Goal: Entertainment & Leisure: Consume media (video, audio)

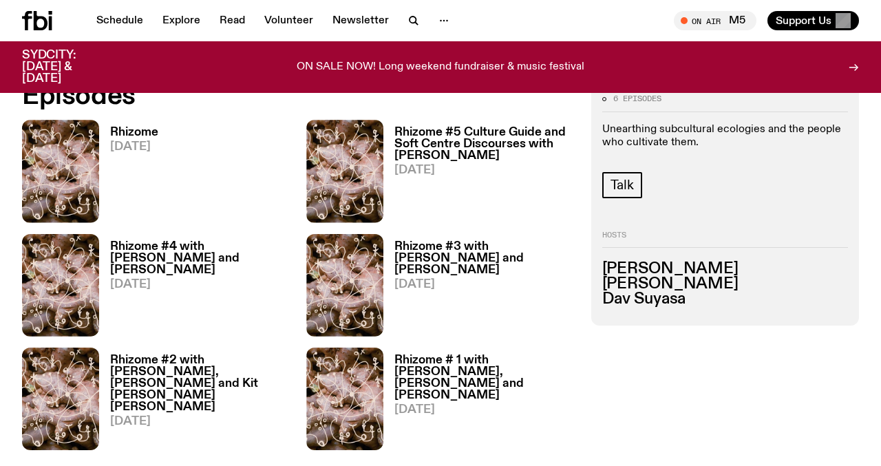
scroll to position [597, 0]
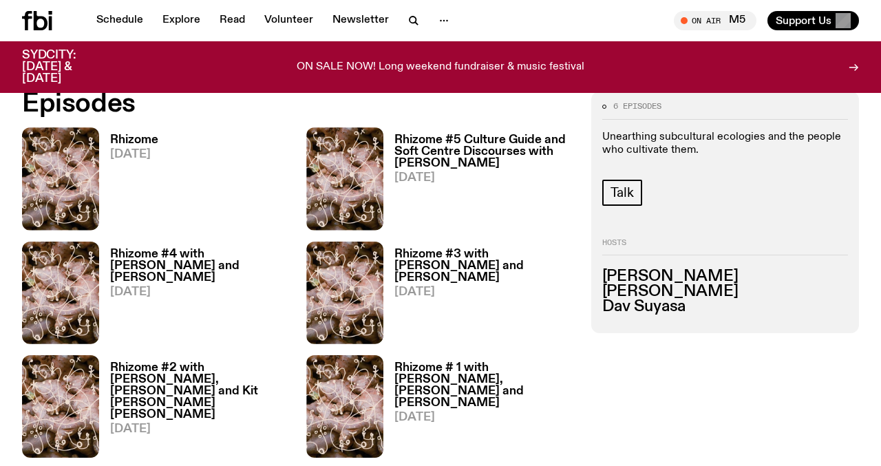
click at [144, 138] on h3 "Rhizome" at bounding box center [134, 140] width 48 height 12
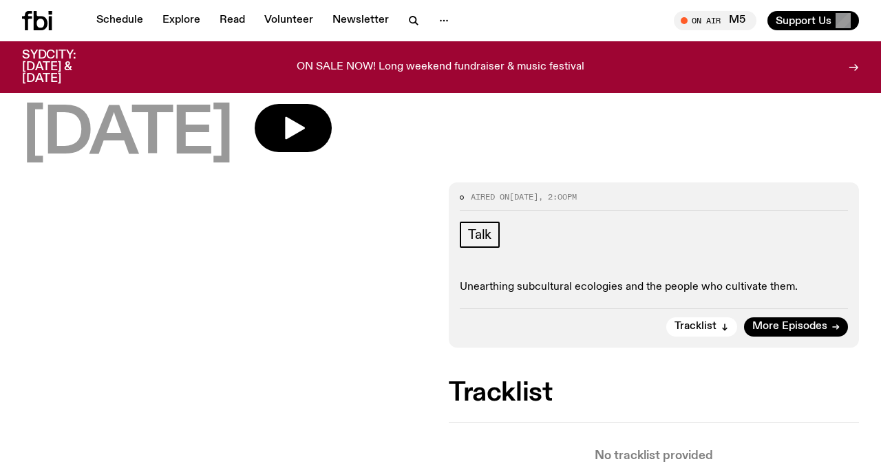
scroll to position [78, 0]
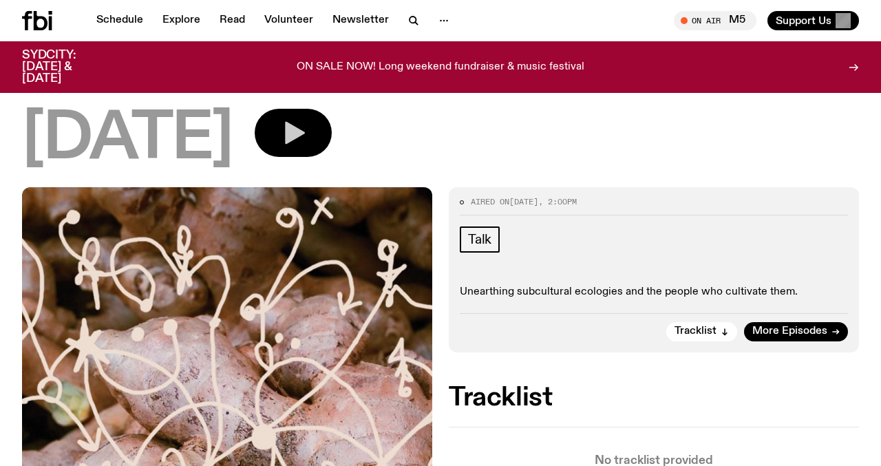
click at [332, 122] on button "button" at bounding box center [293, 133] width 77 height 48
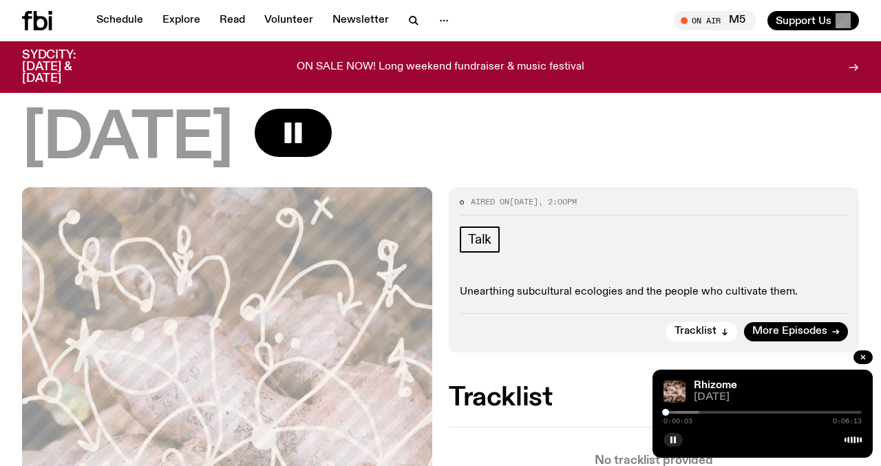
click at [673, 409] on div "0:00:03 0:06:13" at bounding box center [762, 416] width 198 height 17
click at [679, 413] on div at bounding box center [600, 412] width 198 height 3
click at [692, 409] on div "0:00:33 0:06:13" at bounding box center [762, 416] width 198 height 17
click at [694, 415] on div "0:00:33 0:06:13" at bounding box center [762, 416] width 198 height 17
click at [692, 412] on div at bounding box center [600, 412] width 198 height 3
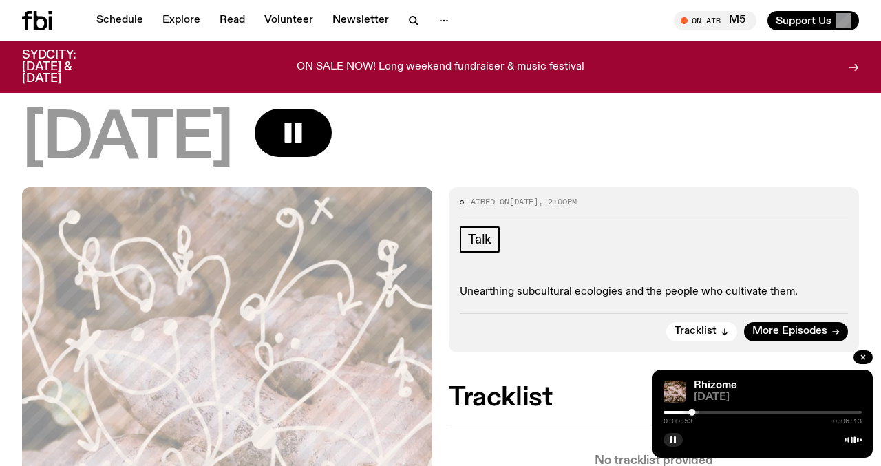
click at [700, 412] on div at bounding box center [762, 412] width 198 height 3
click at [714, 412] on div at bounding box center [634, 412] width 198 height 3
click at [728, 412] on div at bounding box center [634, 412] width 198 height 3
click at [740, 412] on div at bounding box center [762, 412] width 198 height 3
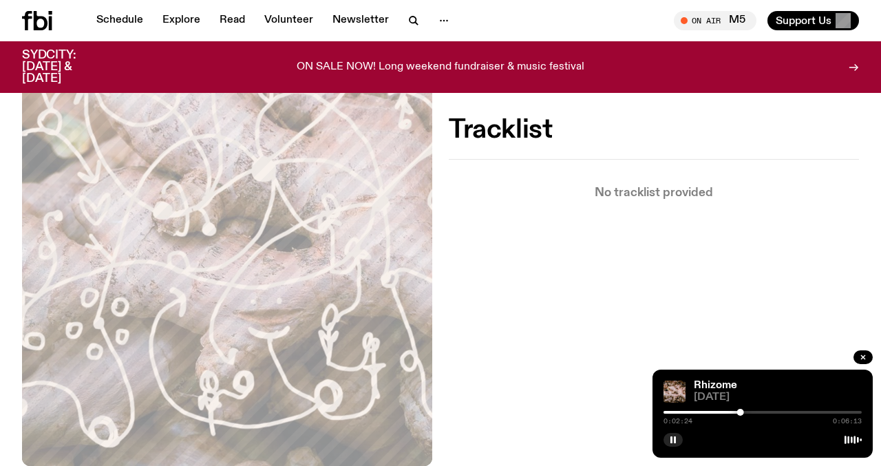
scroll to position [355, 0]
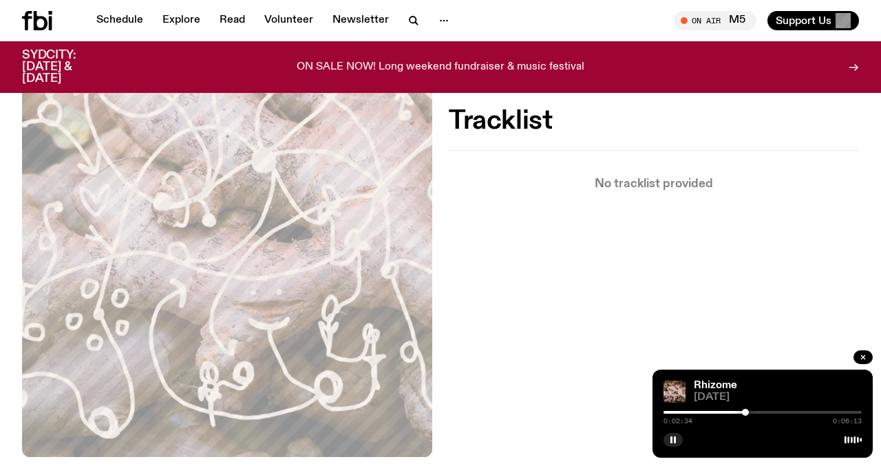
click at [765, 412] on div at bounding box center [762, 412] width 198 height 3
click at [788, 411] on div at bounding box center [762, 412] width 198 height 3
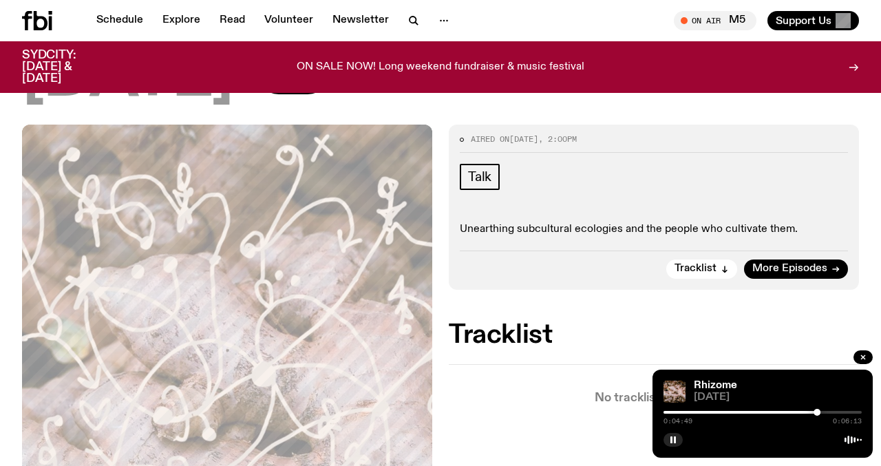
scroll to position [0, 0]
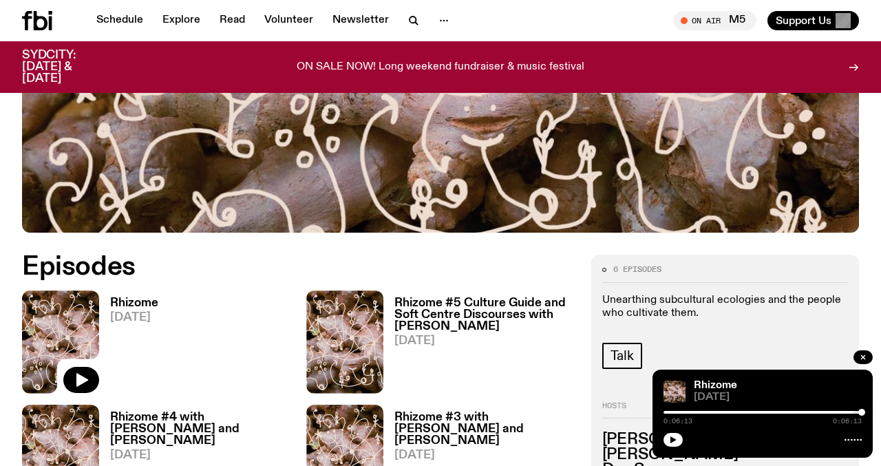
scroll to position [431, 0]
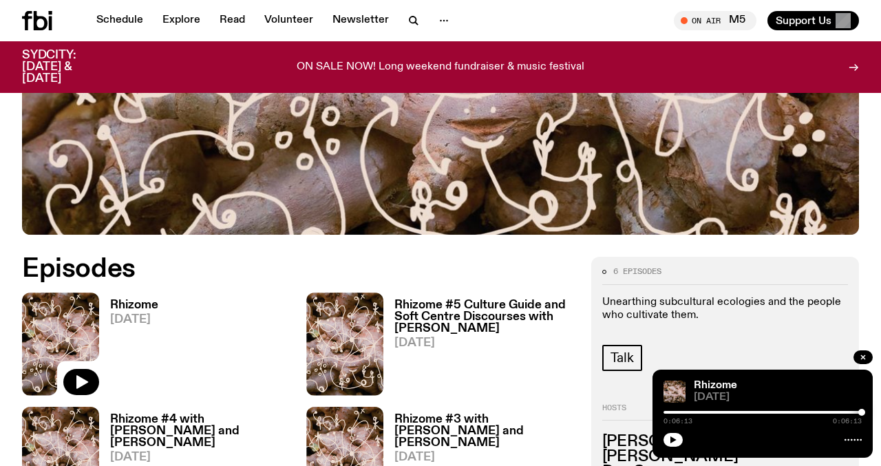
click at [420, 322] on h3 "Rhizome #5 Culture Guide and Soft Centre Discourses with Audrey Pfister" at bounding box center [484, 316] width 180 height 35
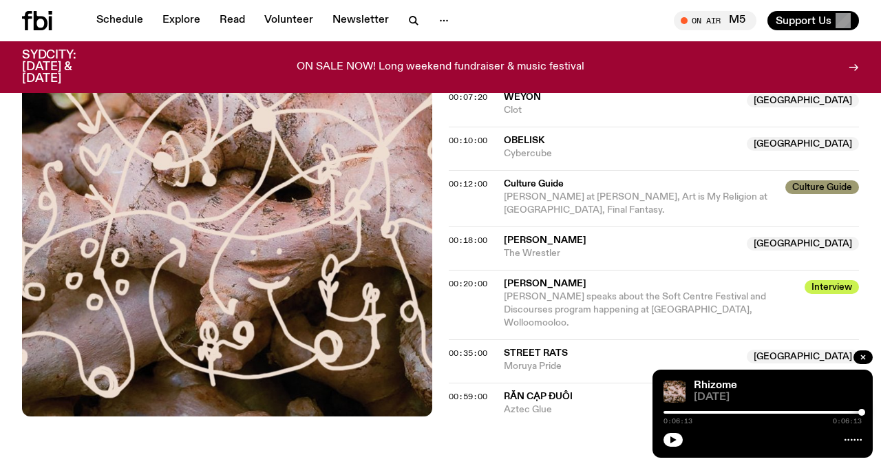
scroll to position [645, 0]
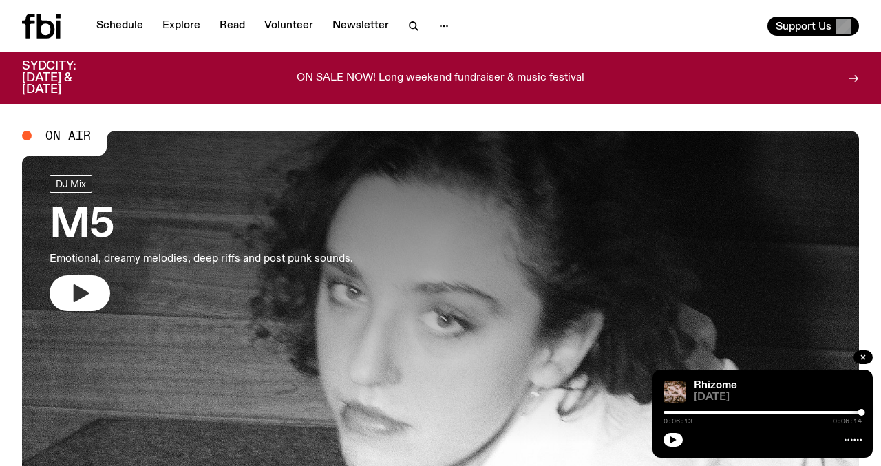
click at [101, 288] on button "button" at bounding box center [80, 293] width 61 height 36
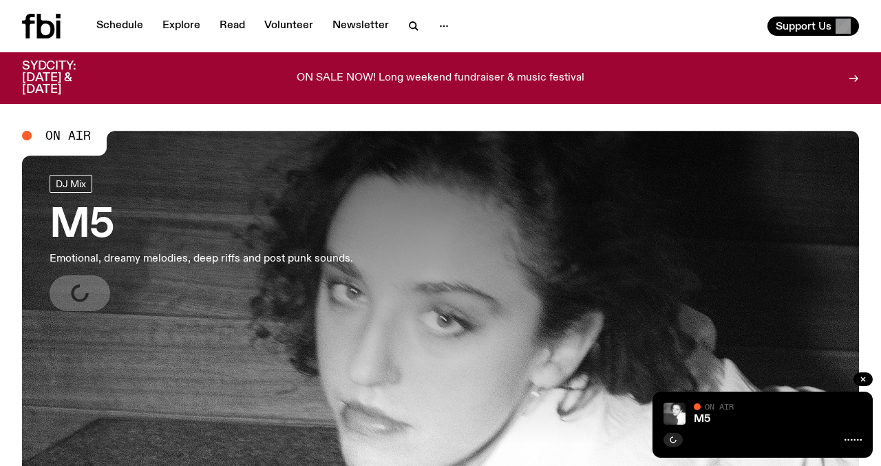
click at [81, 225] on h3 "M5" at bounding box center [201, 225] width 303 height 39
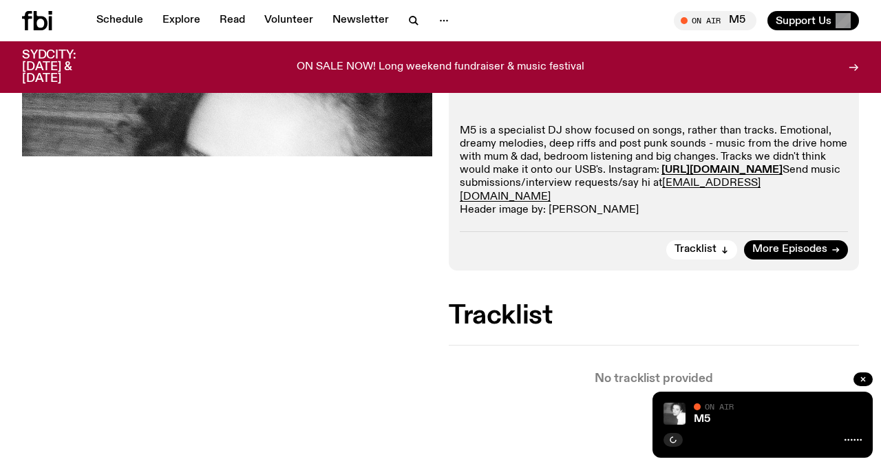
scroll to position [199, 0]
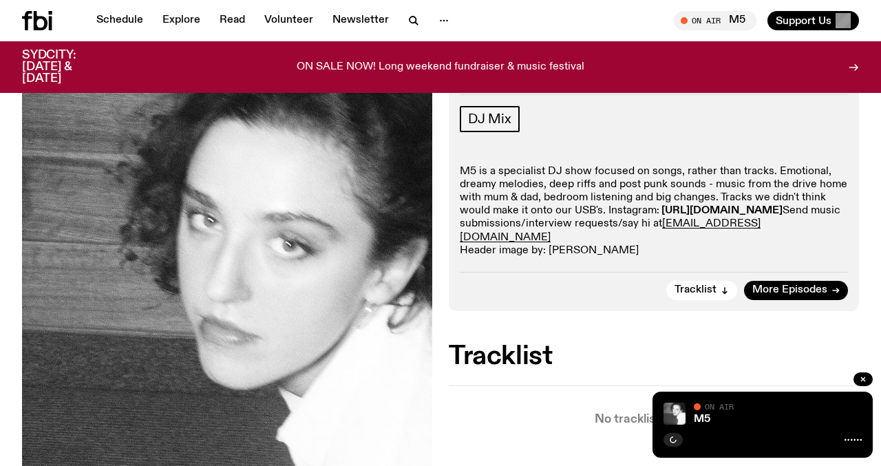
click at [661, 216] on strong "[URL][DOMAIN_NAME]" at bounding box center [721, 210] width 121 height 11
